Goal: Information Seeking & Learning: Learn about a topic

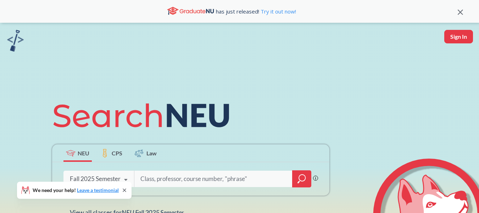
click at [164, 178] on input "search" at bounding box center [214, 178] width 148 height 15
type input "or 6205"
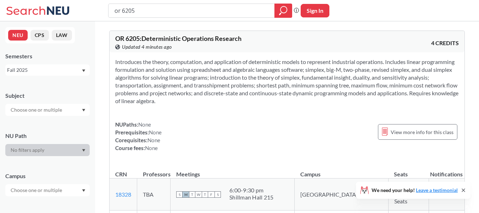
click at [121, 35] on span "OR 6205 : Deterministic Operations Research" at bounding box center [178, 38] width 126 height 8
drag, startPoint x: 121, startPoint y: 35, endPoint x: 129, endPoint y: 35, distance: 7.5
click at [129, 35] on span "OR 6205 : Deterministic Operations Research" at bounding box center [178, 38] width 126 height 8
copy span "OR 6205"
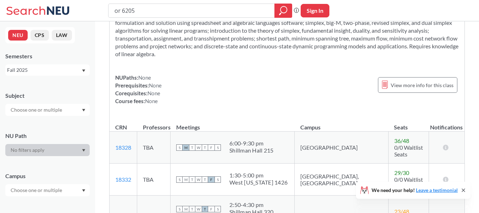
scroll to position [106, 0]
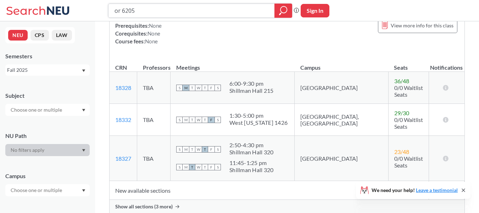
click at [220, 13] on input "or 6205" at bounding box center [192, 11] width 156 height 12
click at [271, 119] on div "West [US_STATE] 1426" at bounding box center [259, 122] width 58 height 7
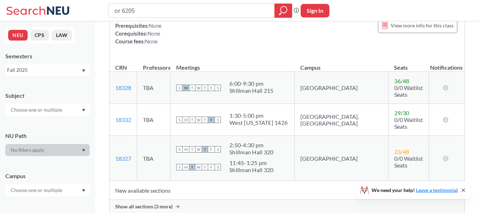
click at [276, 119] on div "West [US_STATE] 1426" at bounding box center [259, 122] width 58 height 7
copy div "1426"
click at [234, 20] on div "or 6205 Phrase search guarantees the exact search appears in the results. Ex. I…" at bounding box center [239, 10] width 479 height 21
click at [223, 15] on input "or 6205" at bounding box center [192, 11] width 156 height 12
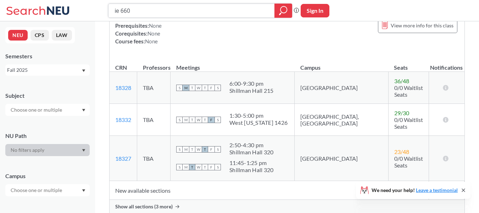
type input "ie 6600"
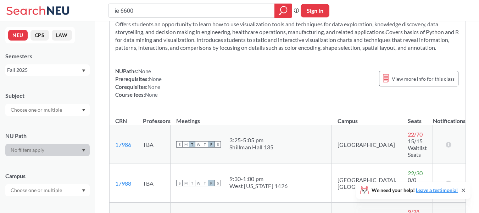
scroll to position [106, 0]
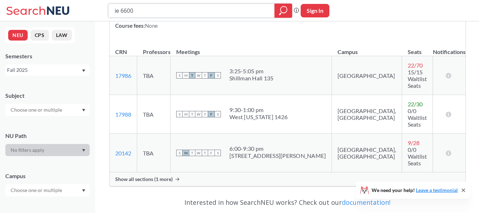
click at [155, 9] on input "ie 6600" at bounding box center [192, 11] width 156 height 12
click at [182, 12] on input "ie 6600" at bounding box center [192, 11] width 156 height 12
type input "aly 6130"
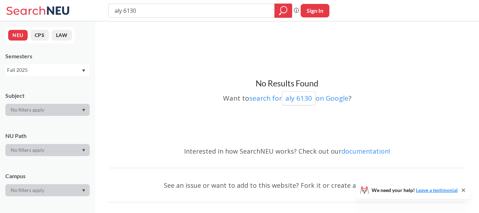
click at [41, 39] on button "CPS" at bounding box center [40, 35] width 18 height 11
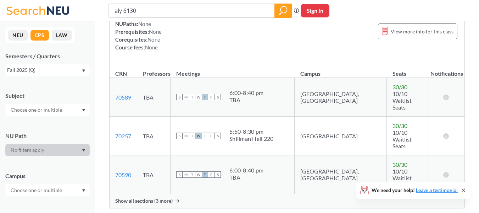
scroll to position [71, 0]
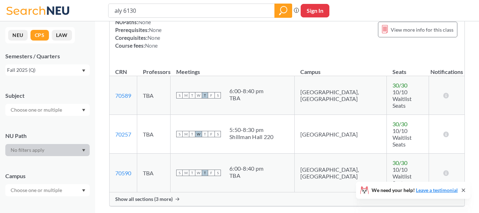
click at [226, 192] on div "Show all sections (3 more)" at bounding box center [287, 198] width 355 height 13
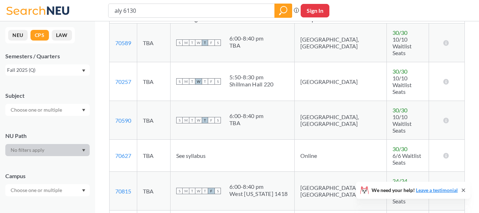
scroll to position [142, 0]
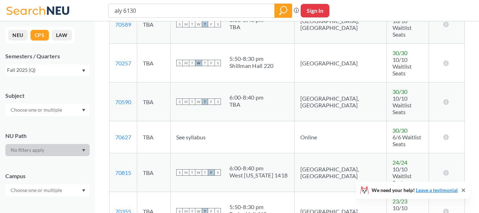
click at [240, 171] on div "West [US_STATE] 1418" at bounding box center [259, 174] width 58 height 7
drag, startPoint x: 240, startPoint y: 128, endPoint x: 245, endPoint y: 122, distance: 7.5
click at [245, 164] on span "6:00 - 8:40 pm [GEOGRAPHIC_DATA][US_STATE] 1418" at bounding box center [259, 171] width 58 height 14
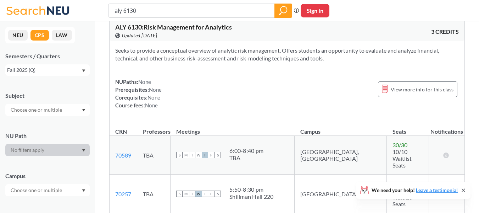
scroll to position [0, 0]
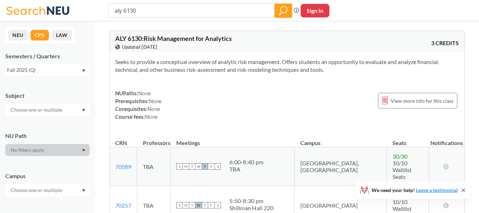
click at [137, 37] on span "ALY 6130 : Risk Management for Analytics" at bounding box center [173, 38] width 117 height 8
drag, startPoint x: 137, startPoint y: 37, endPoint x: 88, endPoint y: 54, distance: 51.7
click at [123, 38] on span "ALY 6130 : Risk Management for Analytics" at bounding box center [173, 38] width 117 height 8
copy span "ALY 6130"
click at [67, 66] on div "Fall 2025 (Q)" at bounding box center [44, 70] width 74 height 8
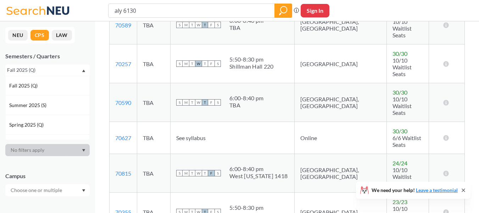
scroll to position [142, 0]
click at [270, 171] on div "West [US_STATE] 1418" at bounding box center [259, 174] width 58 height 7
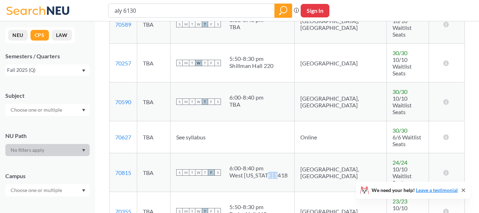
click at [270, 171] on div "West [US_STATE] 1418" at bounding box center [259, 174] width 58 height 7
copy div "1418"
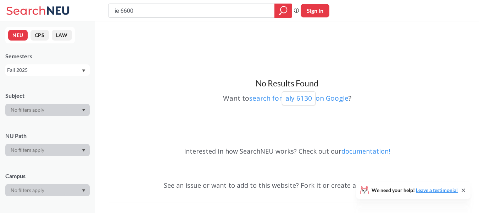
scroll to position [106, 0]
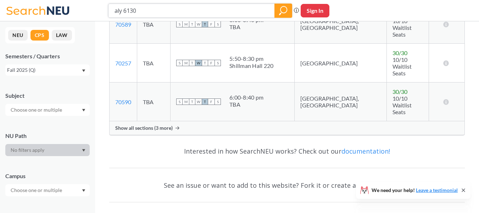
click at [160, 10] on input "aly 6130" at bounding box center [192, 11] width 156 height 12
type input "itc 6000"
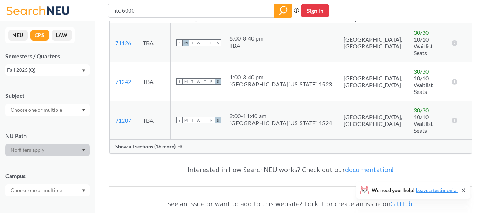
scroll to position [142, 0]
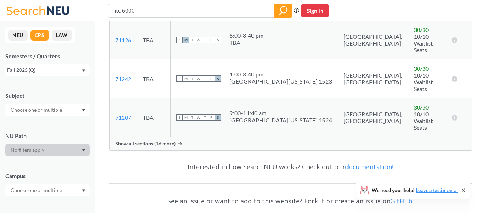
click at [265, 137] on div "Show all sections (16 more)" at bounding box center [291, 143] width 362 height 13
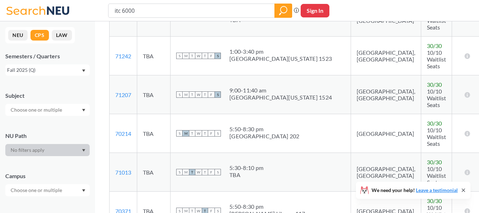
scroll to position [284, 0]
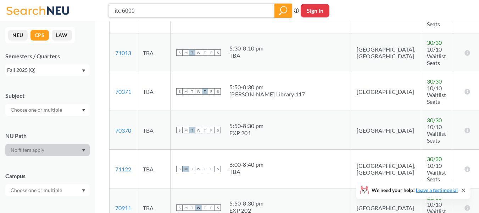
click at [166, 10] on input "itc 6000" at bounding box center [192, 11] width 156 height 12
type input "aly 6130"
